Goal: Browse casually

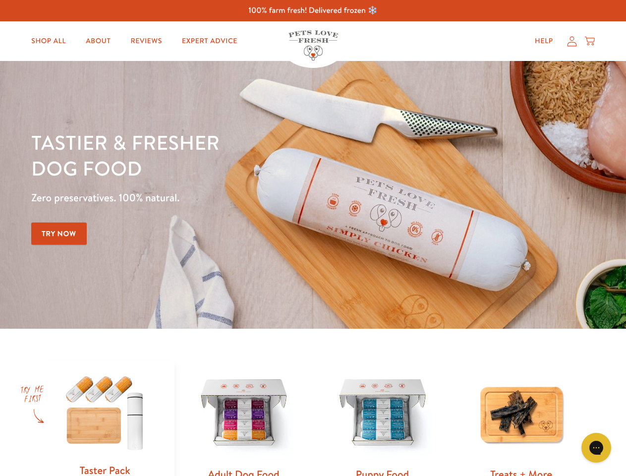
click at [313, 238] on div "Tastier & fresher dog food Zero preservatives. 100% natural. Try Now" at bounding box center [219, 194] width 376 height 131
click at [597, 448] on icon "Gorgias live chat" at bounding box center [596, 447] width 9 height 9
